Goal: Task Accomplishment & Management: Complete application form

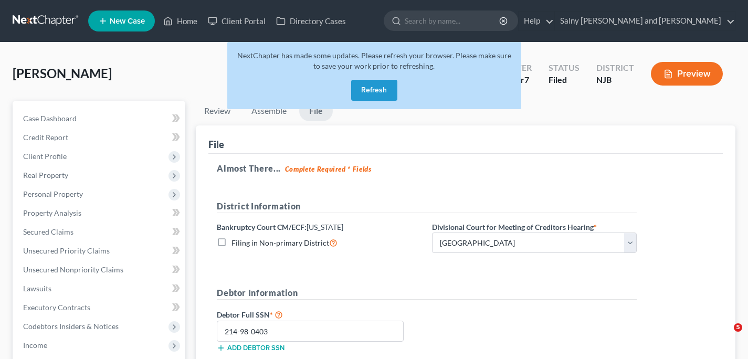
select select "2"
click at [379, 91] on button "Refresh" at bounding box center [374, 90] width 46 height 21
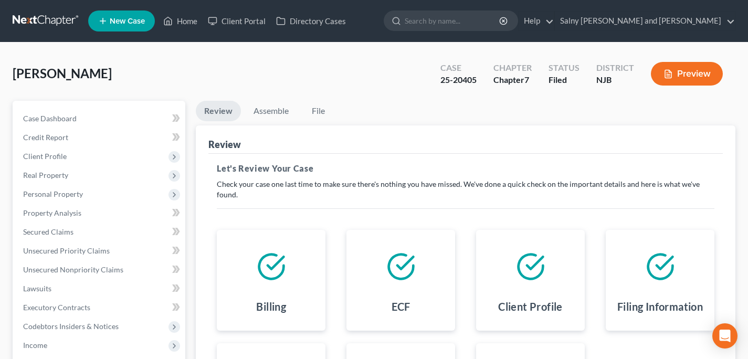
click at [34, 21] on link at bounding box center [46, 21] width 67 height 19
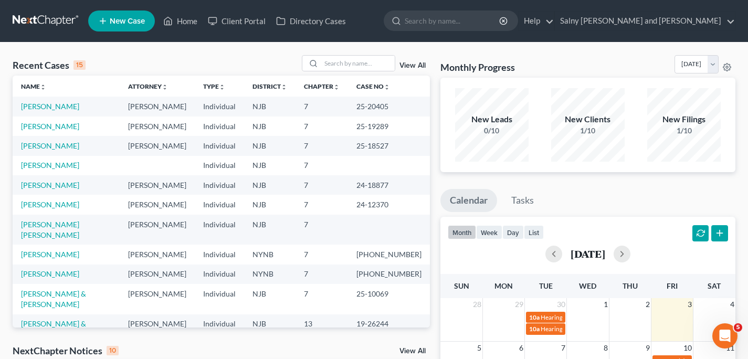
click at [132, 18] on span "New Case" at bounding box center [127, 21] width 35 height 8
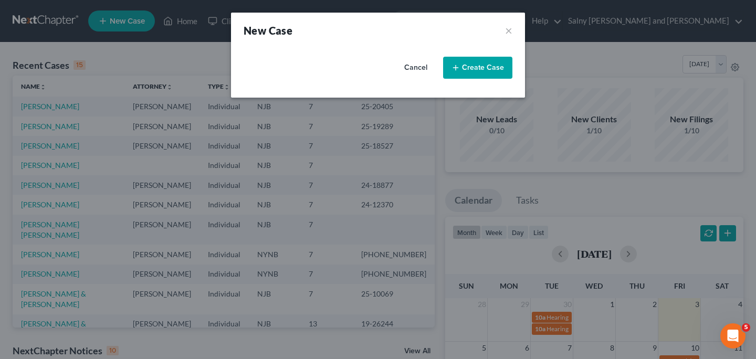
select select "51"
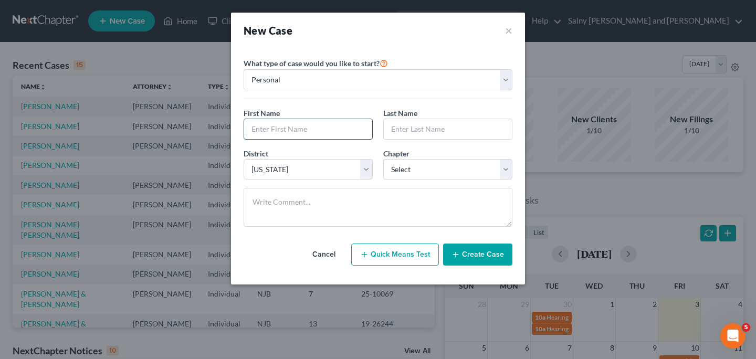
click at [308, 128] on input "text" at bounding box center [308, 129] width 128 height 20
type input "Henry"
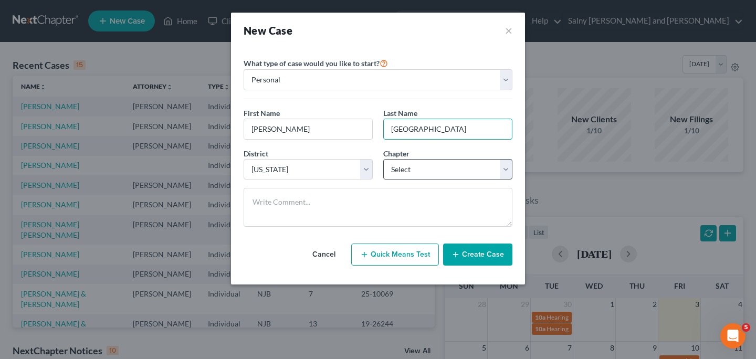
type input "Kenia"
click at [508, 172] on select "Select 7 11 12 13" at bounding box center [447, 169] width 129 height 21
select select "0"
click option "7" at bounding box center [0, 0] width 0 height 0
click at [479, 258] on button "Create Case" at bounding box center [477, 255] width 69 height 22
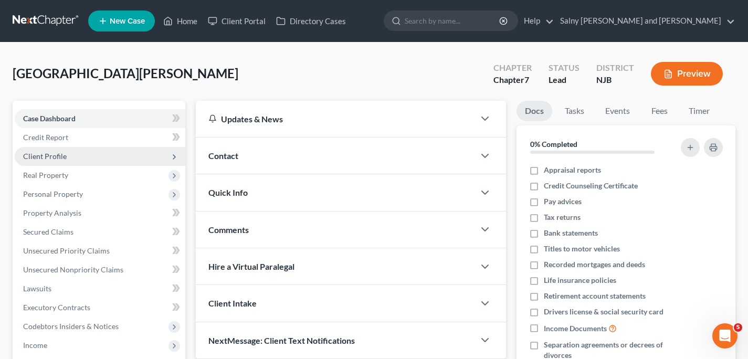
click at [75, 159] on span "Client Profile" at bounding box center [100, 156] width 171 height 19
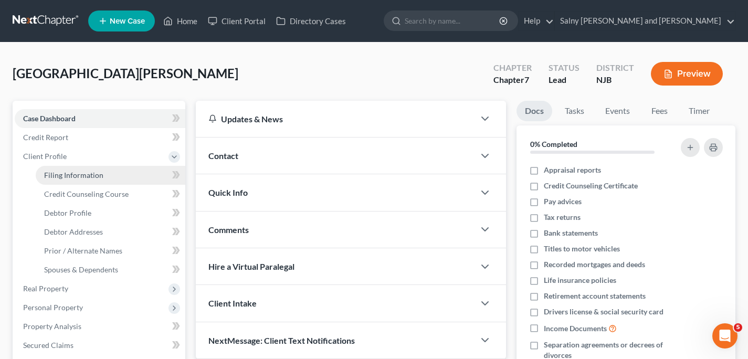
click at [77, 175] on span "Filing Information" at bounding box center [73, 175] width 59 height 9
select select "1"
select select "0"
select select "51"
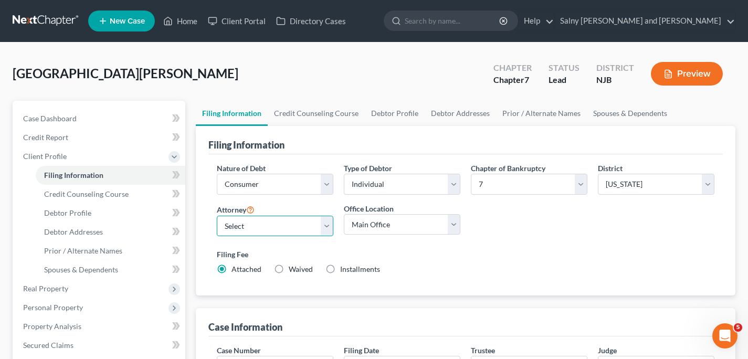
click at [329, 230] on select "Select Alexander Rinaldi - NJB" at bounding box center [275, 226] width 117 height 21
select select "0"
click option "Alexander Rinaldi - NJB" at bounding box center [0, 0] width 0 height 0
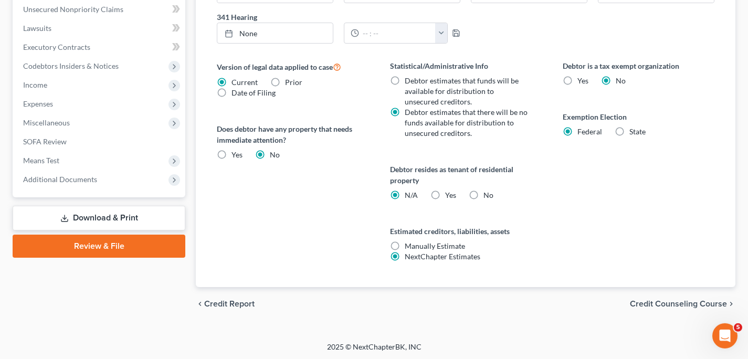
scroll to position [373, 0]
click at [669, 305] on span "Credit Counseling Course" at bounding box center [678, 304] width 97 height 8
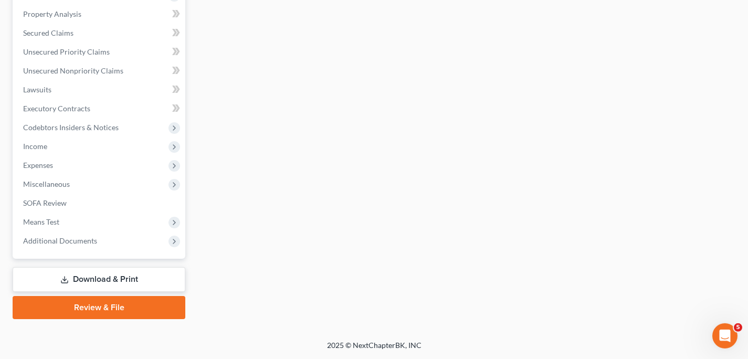
scroll to position [311, 0]
